Goal: Communication & Community: Ask a question

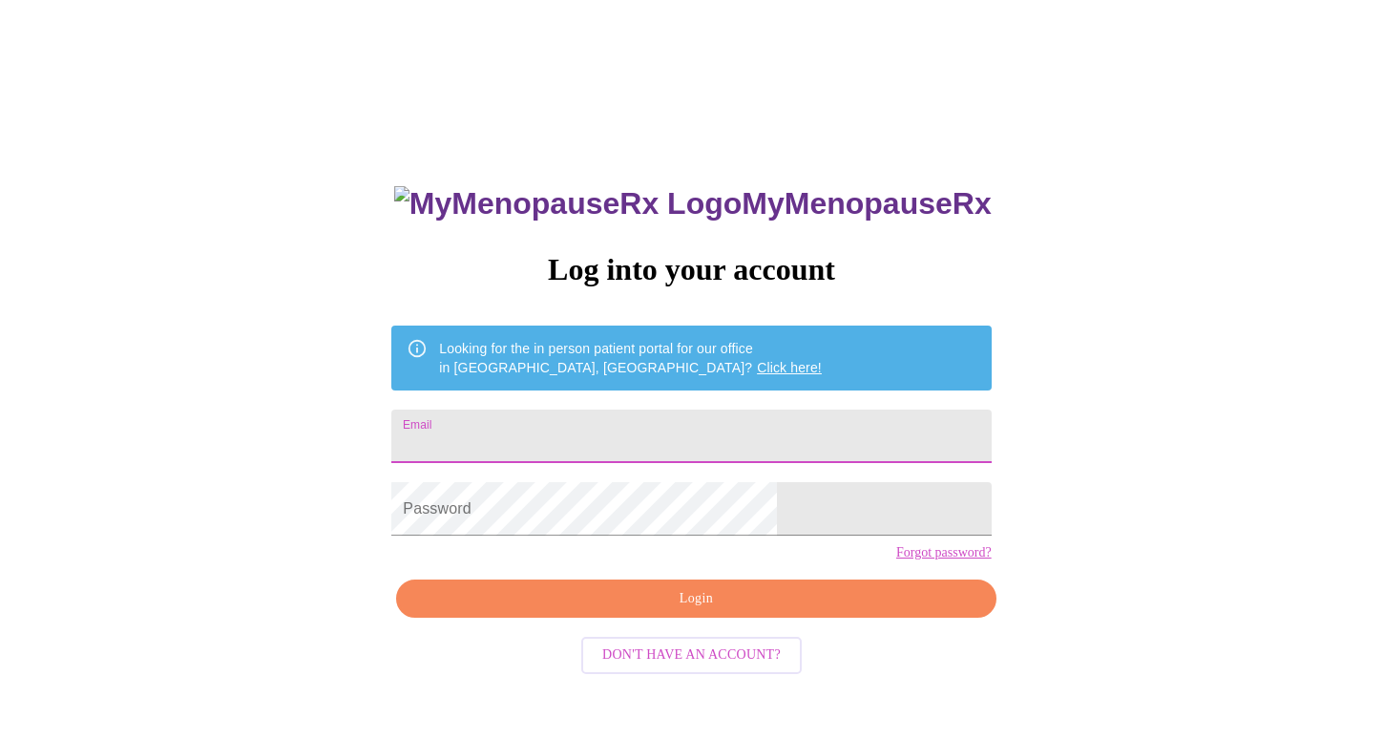
click at [821, 422] on input "Email" at bounding box center [690, 435] width 599 height 53
type input "[EMAIL_ADDRESS][DOMAIN_NAME]"
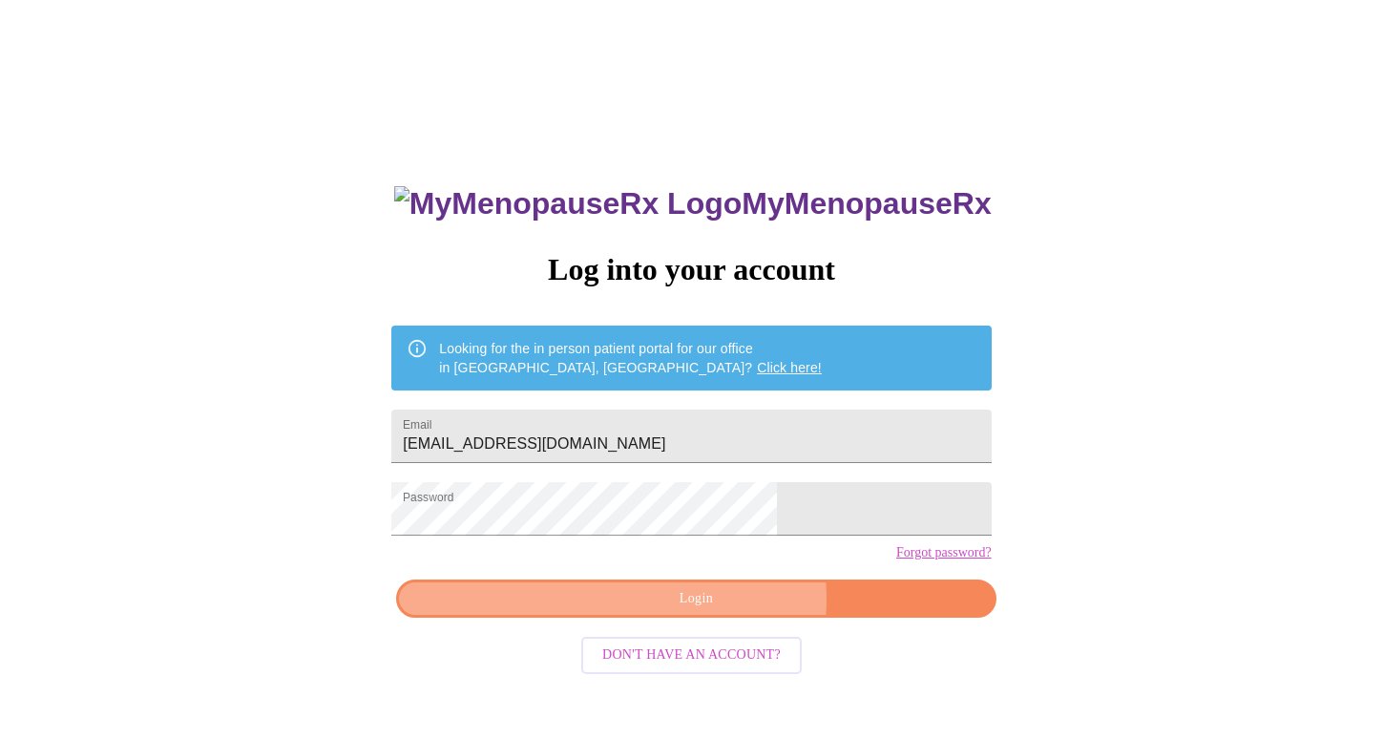
click at [718, 611] on span "Login" at bounding box center [695, 599] width 555 height 24
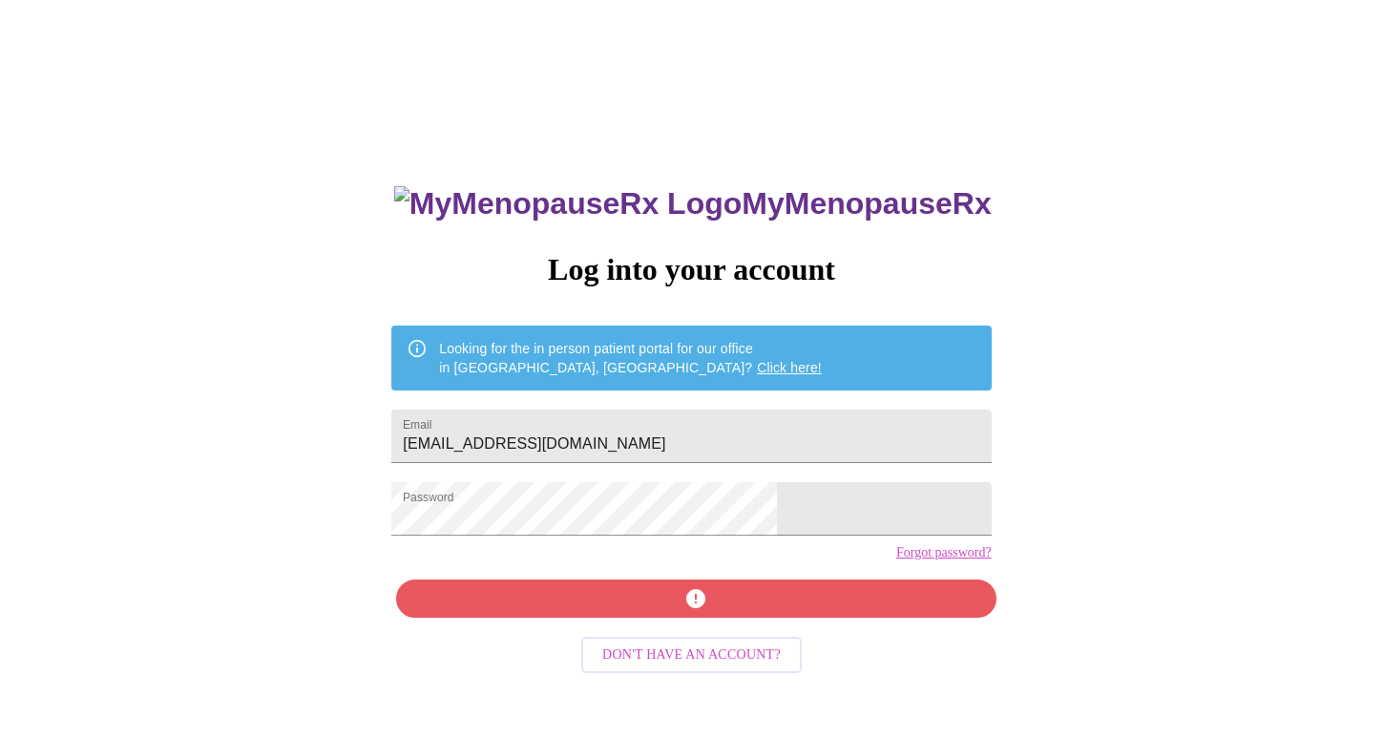
click at [627, 631] on div "MyMenopauseRx Log into your account Looking for the in person patient portal fo…" at bounding box center [690, 525] width 637 height 739
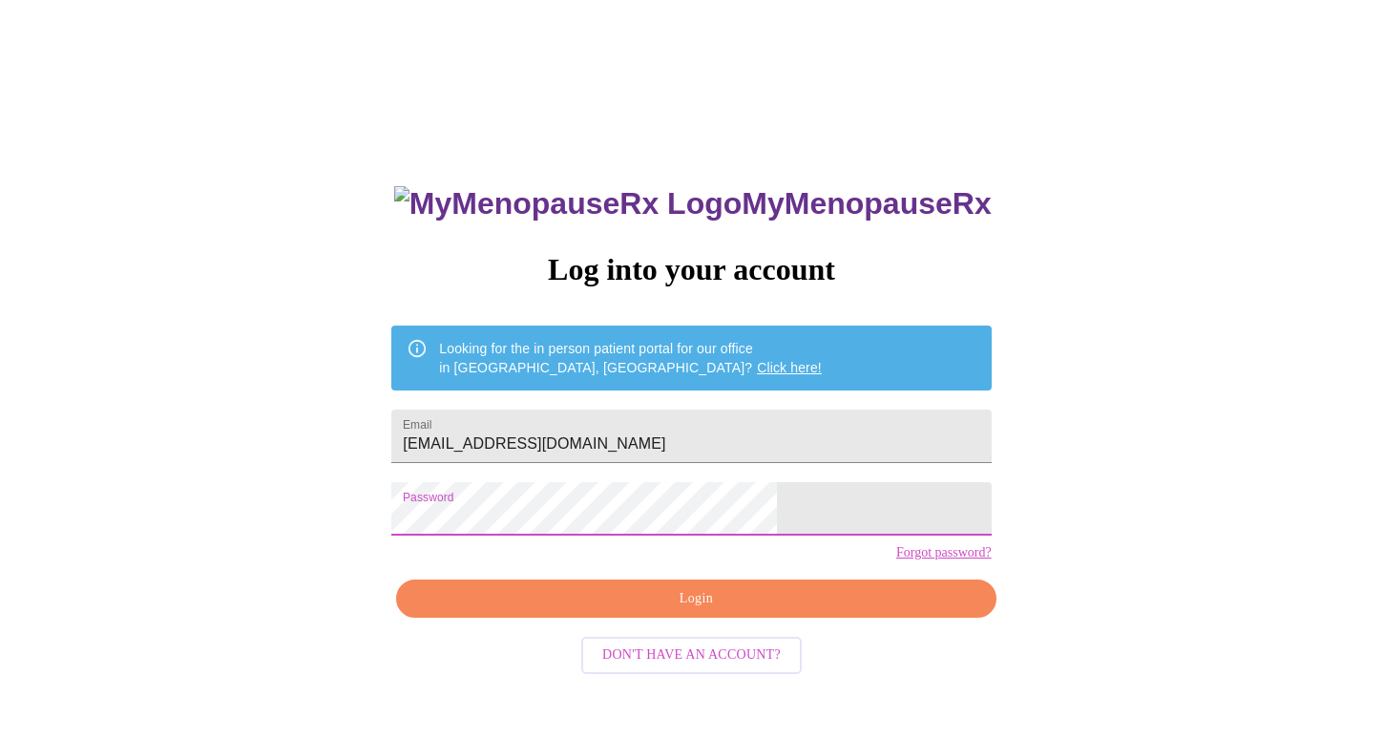
click at [418, 492] on div "MyMenopauseRx Log into your account Looking for the in person patient portal fo…" at bounding box center [691, 451] width 1367 height 887
click at [562, 611] on span "Login" at bounding box center [695, 599] width 555 height 24
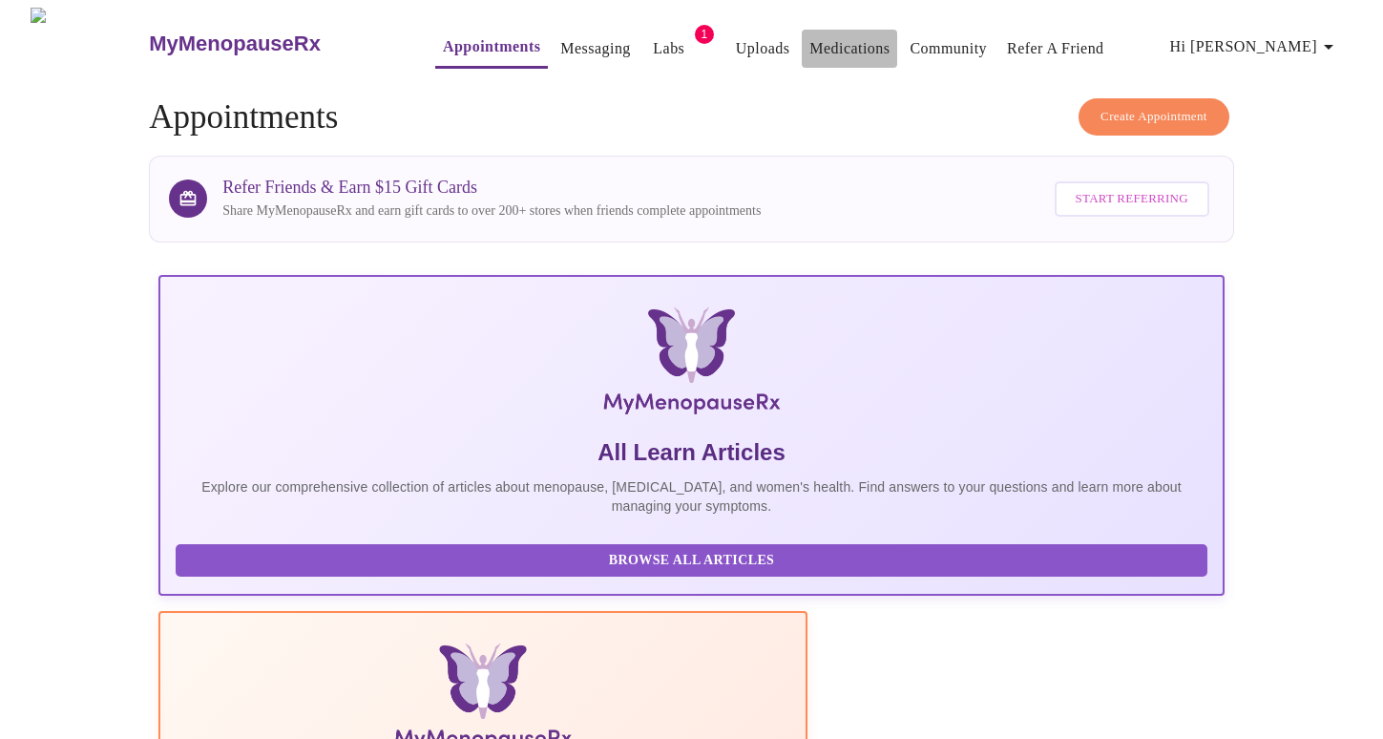
click at [817, 45] on link "Medications" at bounding box center [849, 48] width 80 height 27
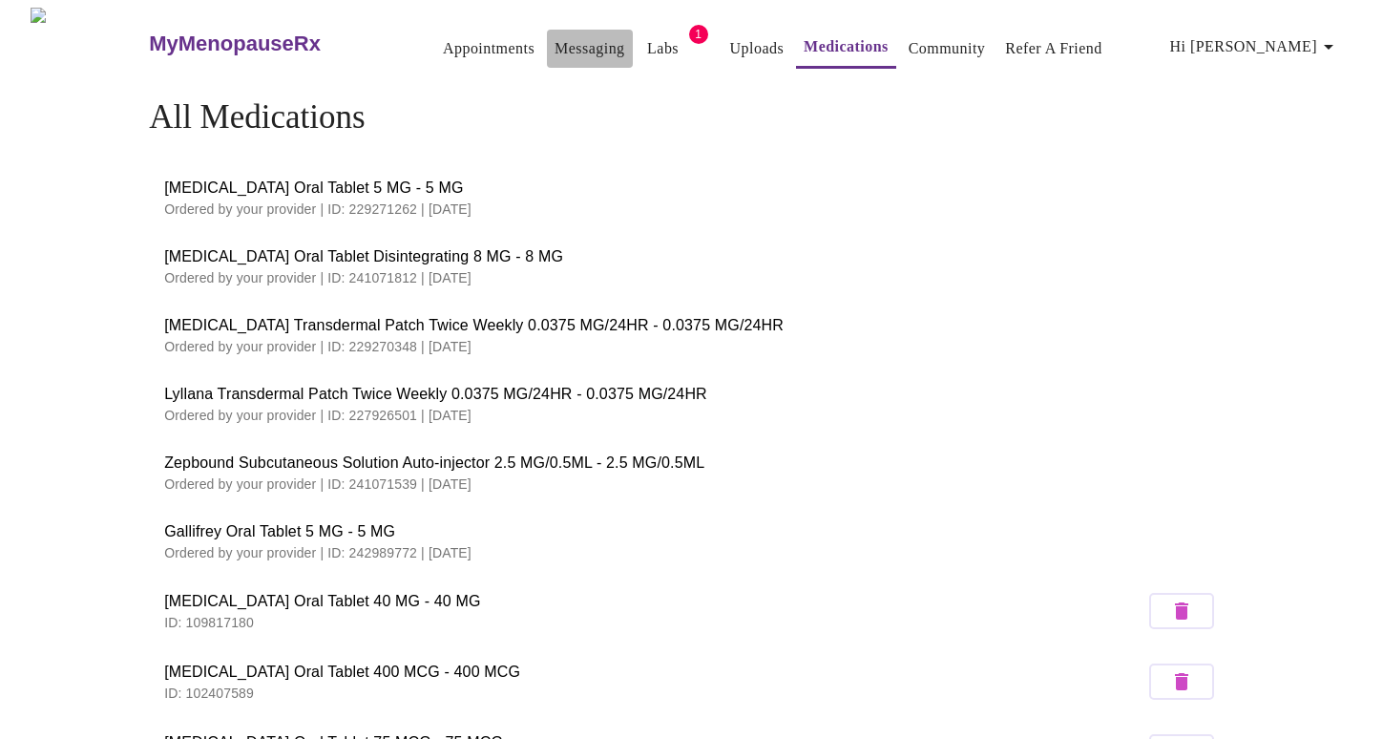
click at [554, 42] on link "Messaging" at bounding box center [589, 48] width 70 height 27
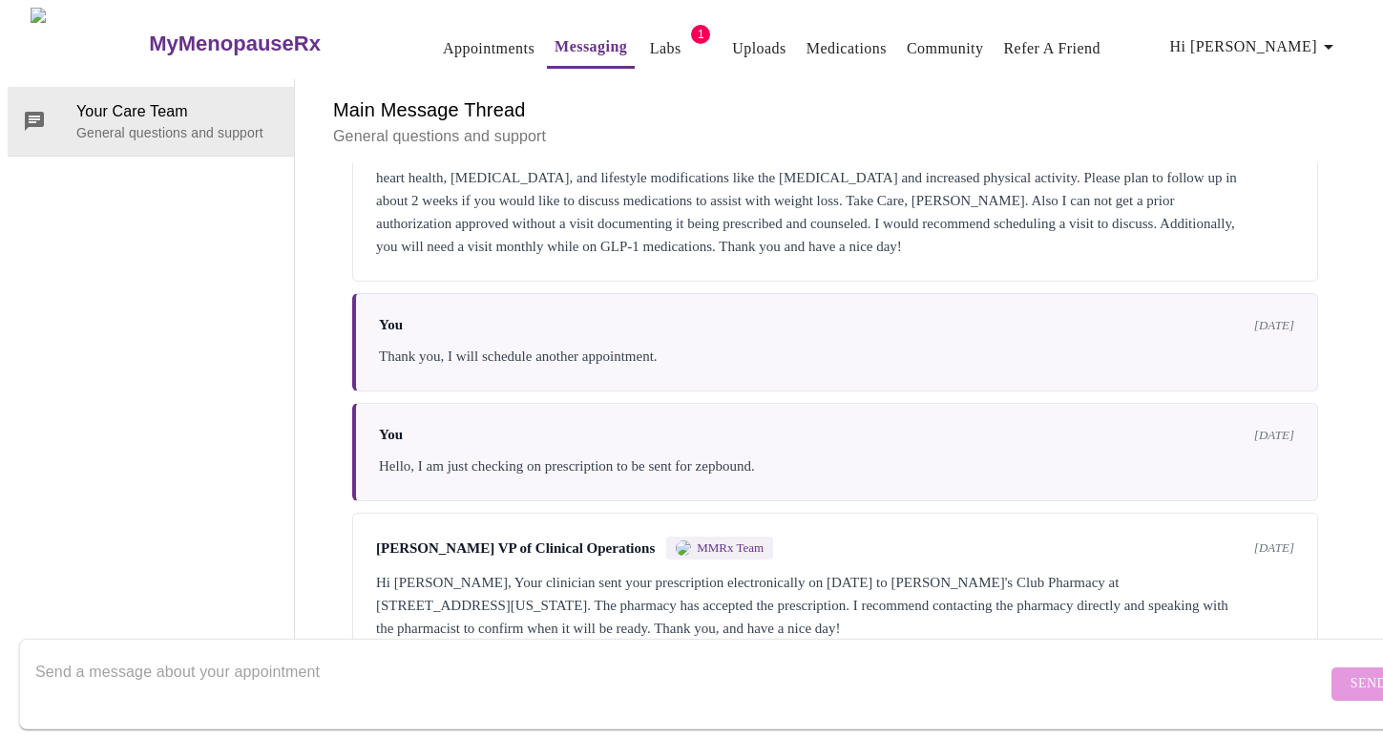
scroll to position [4998, 0]
click at [456, 647] on div at bounding box center [680, 683] width 1291 height 73
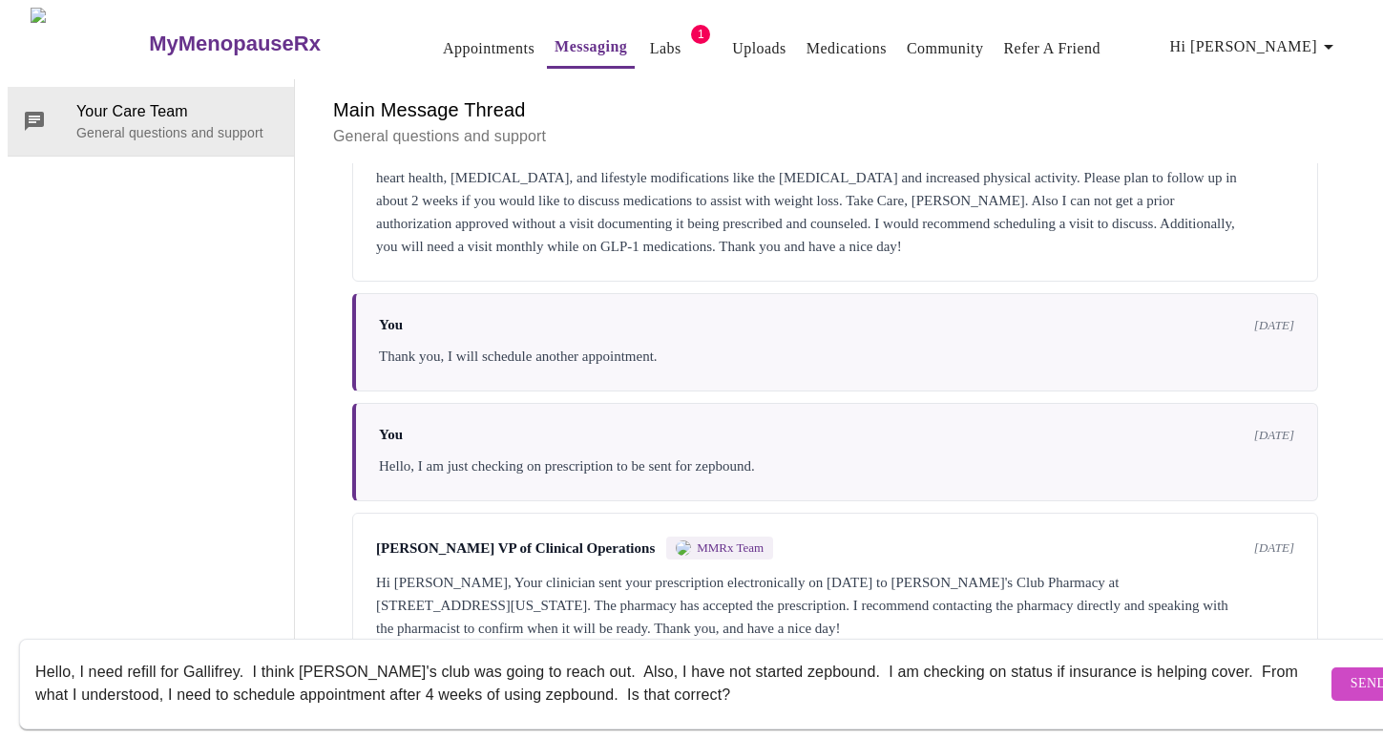
scroll to position [12, 0]
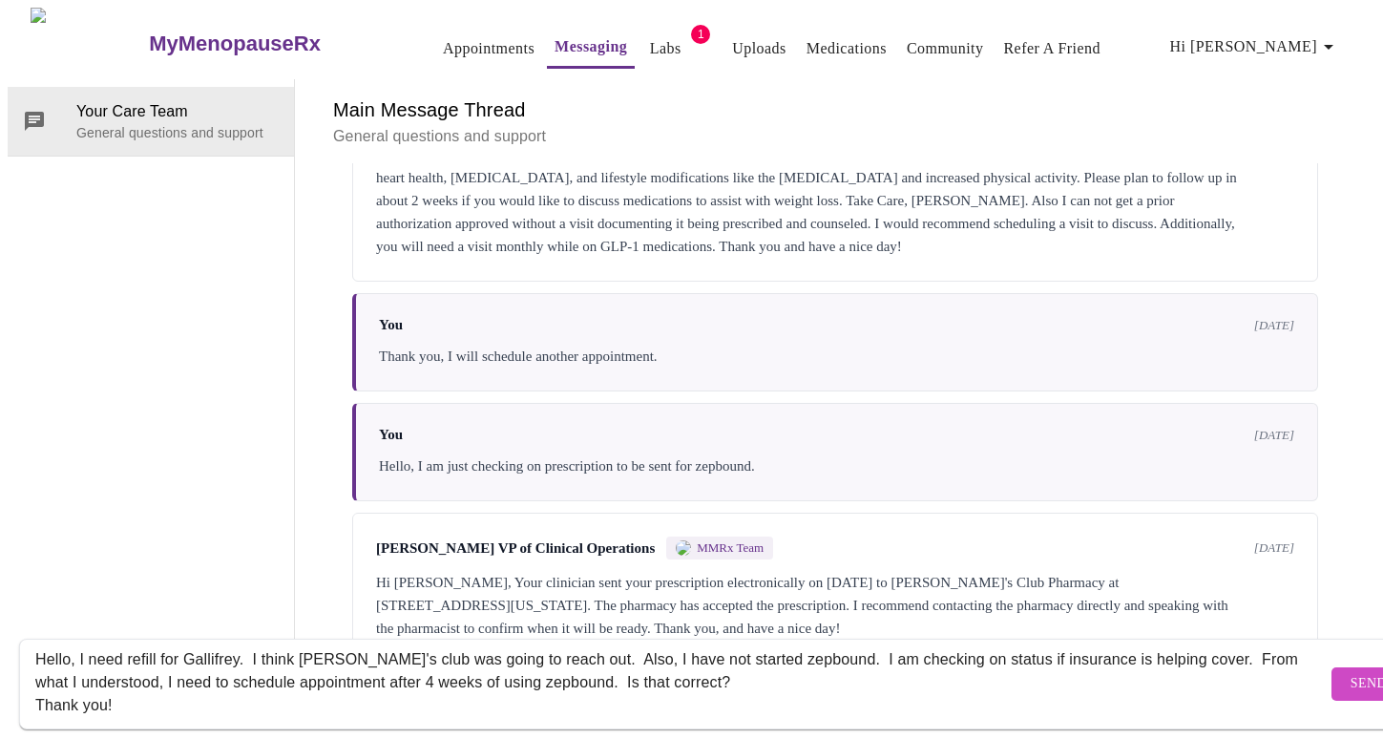
type textarea "Hello, I need refill for Gallifrey. I think Sam's club was going to reach out. …"
click at [1350, 675] on span "Send" at bounding box center [1368, 684] width 36 height 24
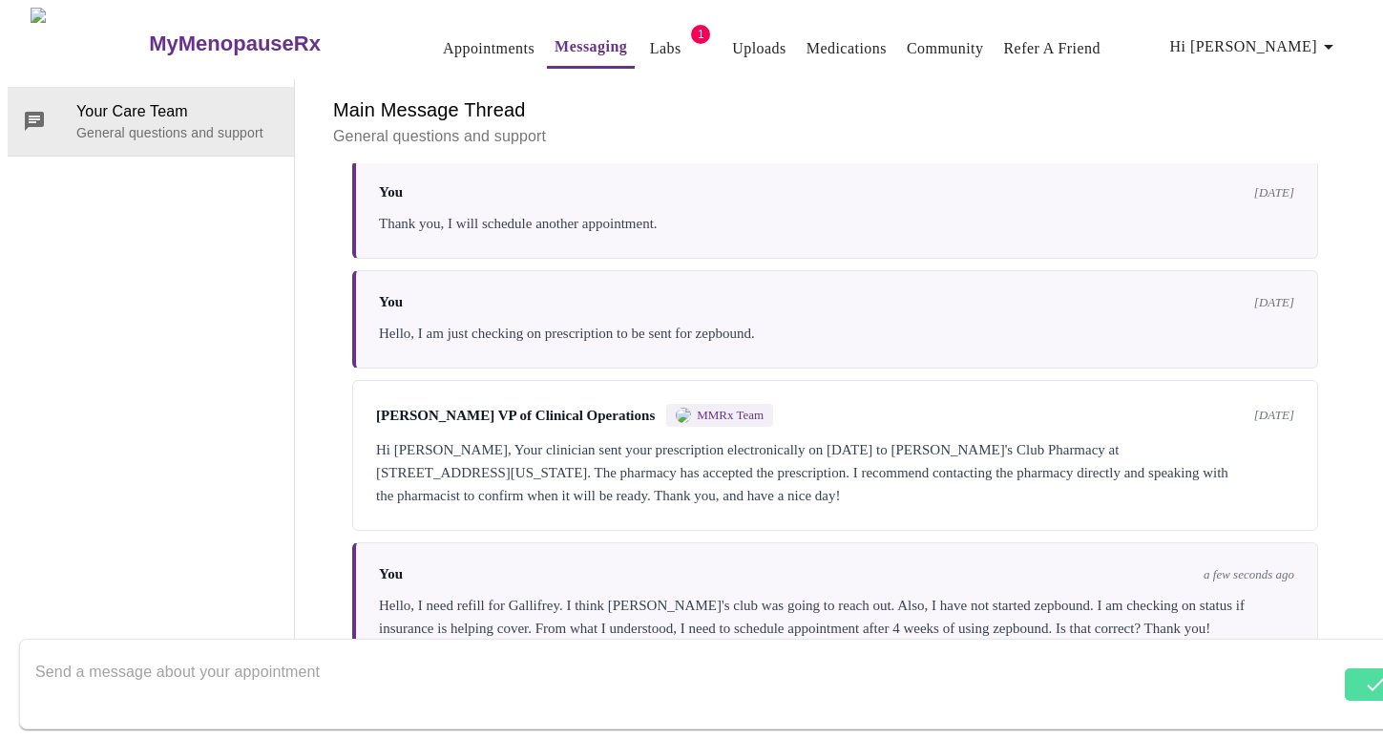
scroll to position [5158, 0]
